Goal: Transaction & Acquisition: Obtain resource

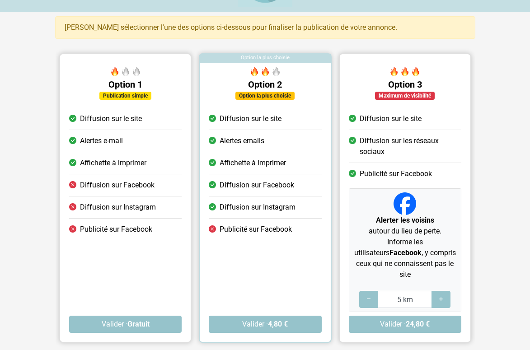
scroll to position [90, 0]
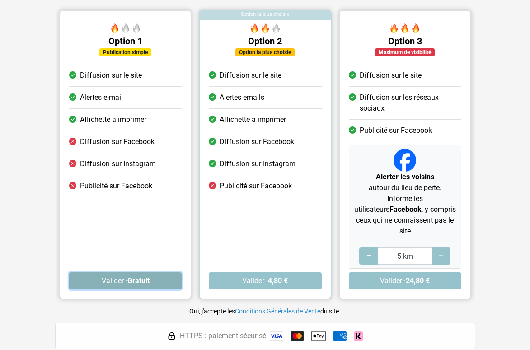
drag, startPoint x: 144, startPoint y: 271, endPoint x: 150, endPoint y: 266, distance: 7.5
click at [146, 276] on strong "Gratuit" at bounding box center [138, 280] width 22 height 9
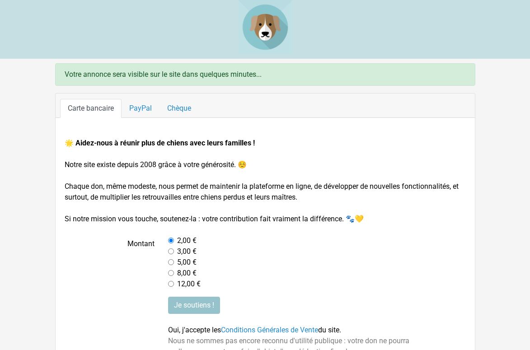
scroll to position [38, 0]
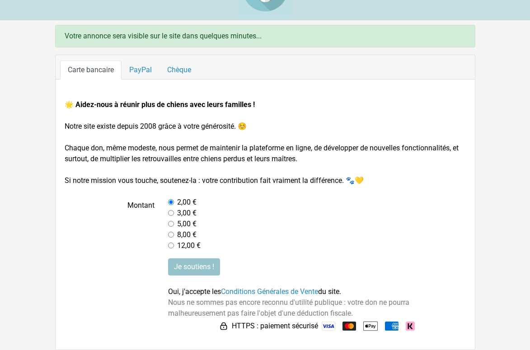
click at [169, 205] on input "radio" at bounding box center [171, 202] width 6 height 6
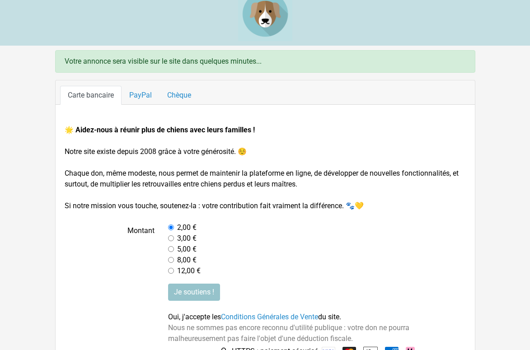
scroll to position [0, 0]
